Goal: Transaction & Acquisition: Purchase product/service

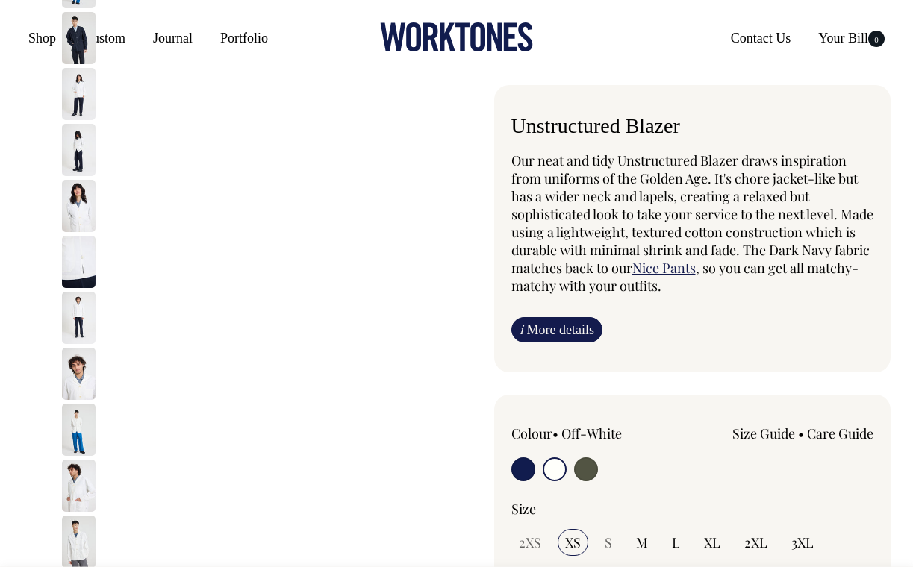
select select "Off-White"
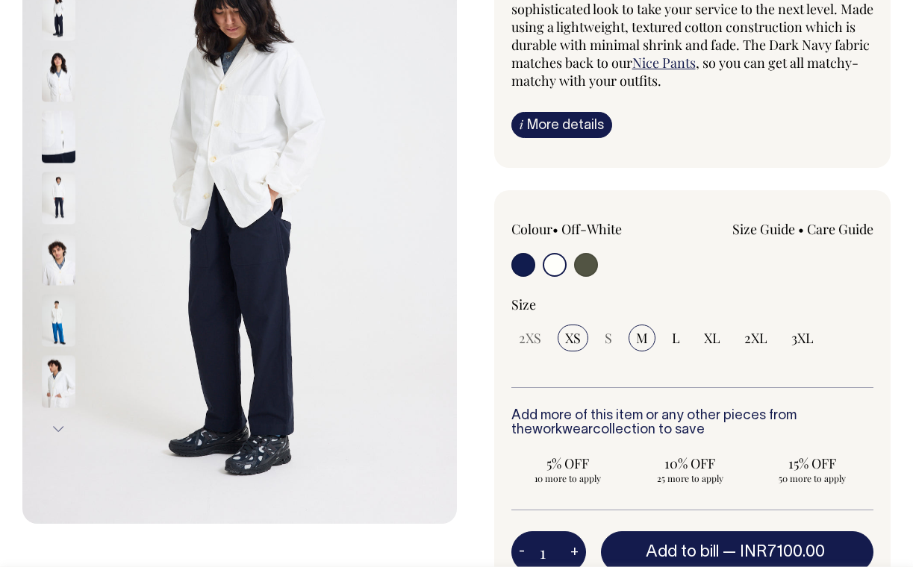
scroll to position [207, 0]
click at [640, 343] on span "M" at bounding box center [642, 337] width 12 height 18
click at [640, 343] on input "M" at bounding box center [641, 337] width 27 height 27
radio input "true"
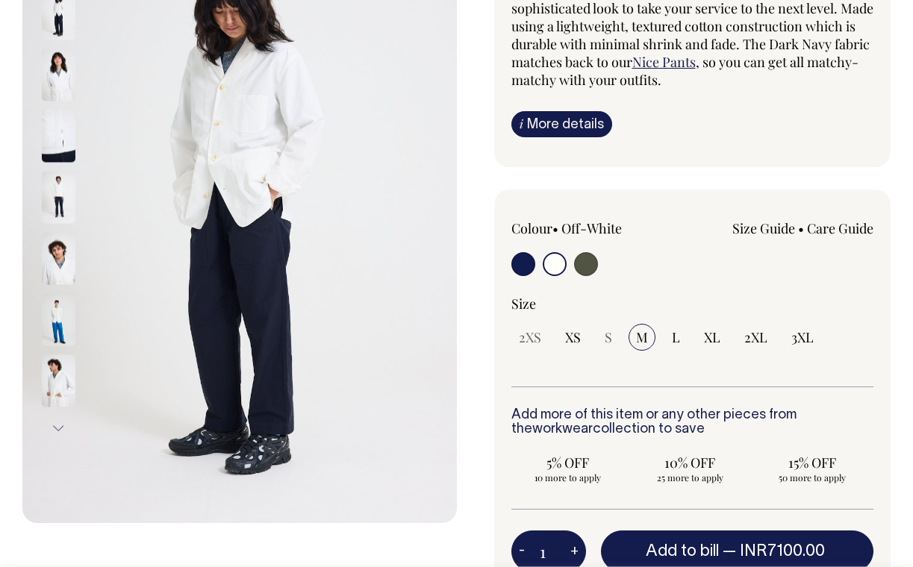
select select "M"
click at [672, 335] on span "L" at bounding box center [676, 337] width 8 height 18
click at [671, 335] on input "L" at bounding box center [675, 337] width 23 height 27
radio input "true"
select select "L"
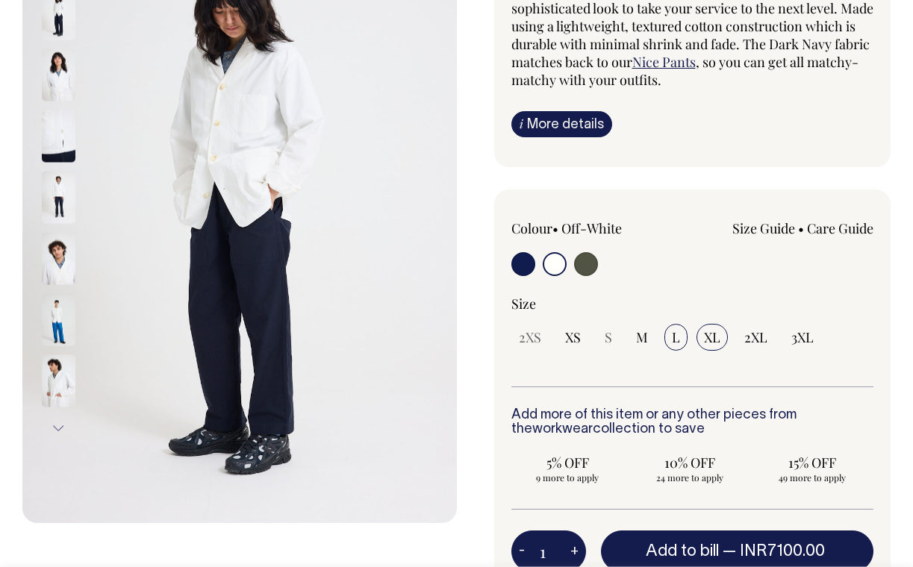
click at [713, 341] on span "XL" at bounding box center [712, 337] width 16 height 18
click at [713, 341] on input "XL" at bounding box center [711, 337] width 31 height 27
radio input "true"
select select "XL"
click at [769, 325] on div "2XS XS S M L XL 2XL 3XL" at bounding box center [692, 337] width 363 height 27
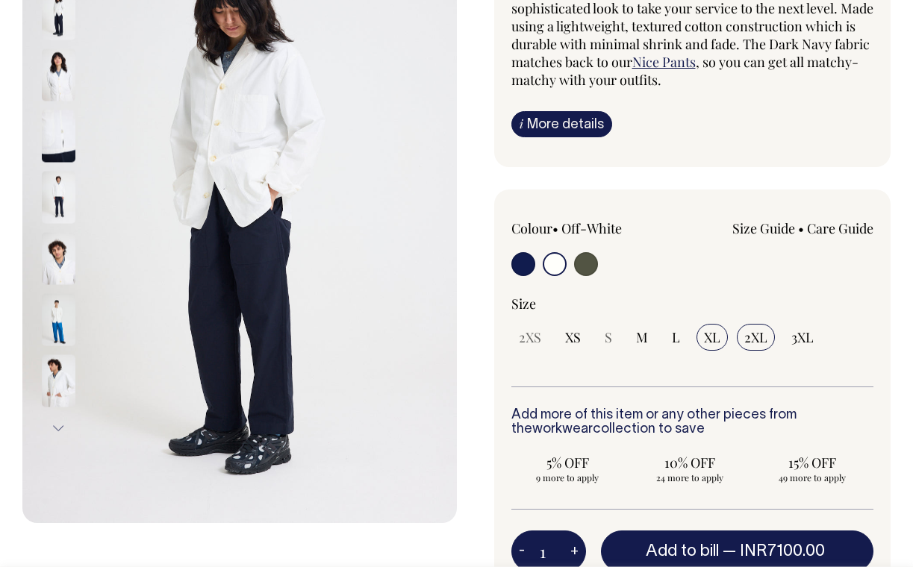
click at [752, 340] on span "2XL" at bounding box center [755, 337] width 23 height 18
click at [752, 340] on input "2XL" at bounding box center [756, 337] width 38 height 27
radio input "true"
select select "2XL"
click at [791, 334] on span "3XL" at bounding box center [802, 337] width 22 height 18
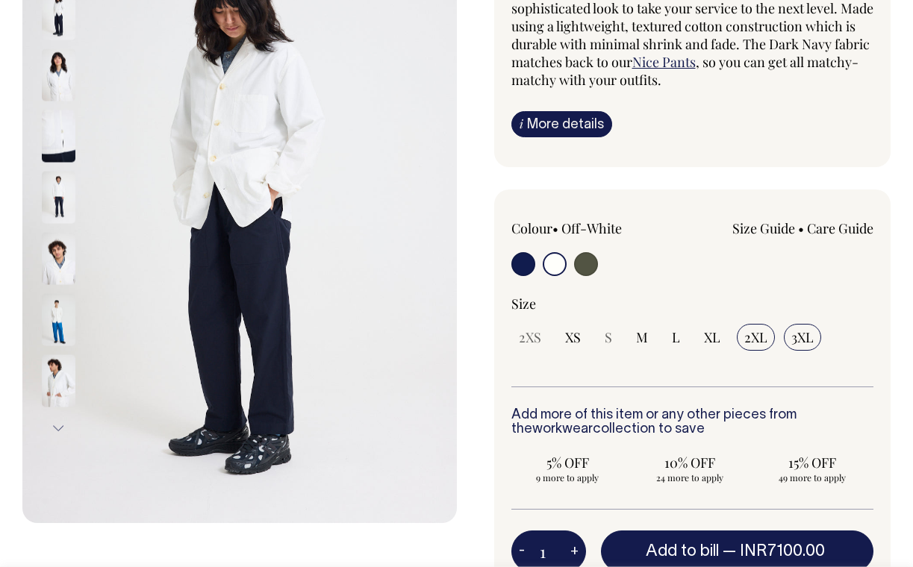
click at [791, 334] on input "3XL" at bounding box center [802, 337] width 37 height 27
radio input "true"
select select "3XL"
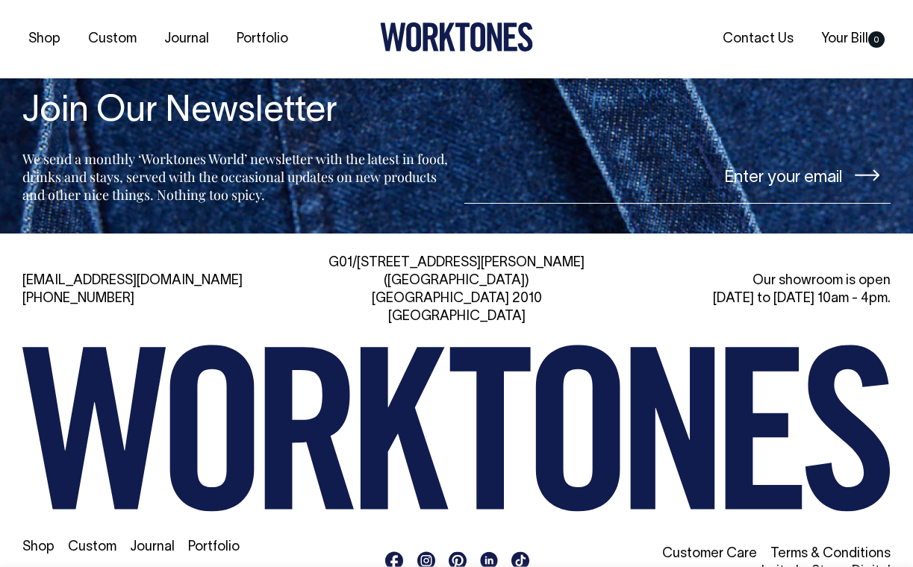
scroll to position [2322, 0]
